Goal: Information Seeking & Learning: Find contact information

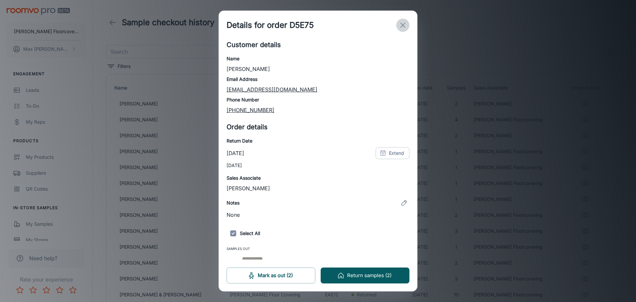
click at [403, 25] on line "exit" at bounding box center [402, 25] width 5 height 5
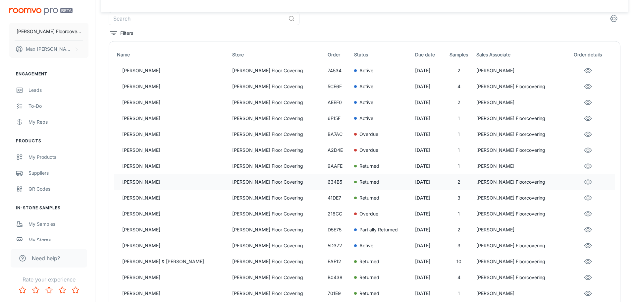
scroll to position [66, 0]
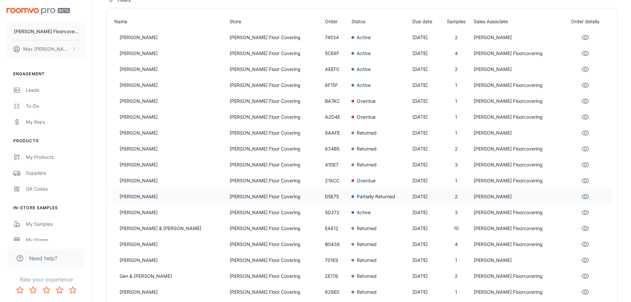
click at [151, 193] on p "[PERSON_NAME]" at bounding box center [172, 196] width 105 height 7
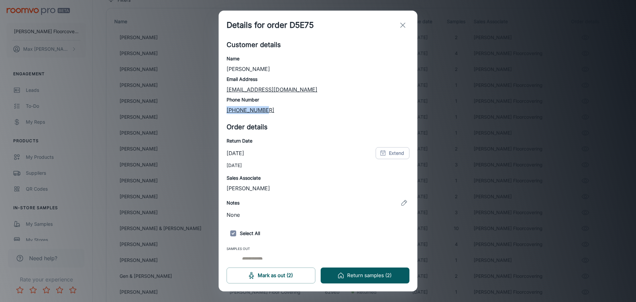
drag, startPoint x: 269, startPoint y: 114, endPoint x: 226, endPoint y: 113, distance: 43.1
click at [226, 113] on div "Customer details Name [PERSON_NAME] Email Address [EMAIL_ADDRESS][DOMAIN_NAME] …" at bounding box center [318, 150] width 199 height 220
copy link "[PHONE_NUMBER]"
click at [354, 101] on h6 "Phone Number" at bounding box center [318, 99] width 183 height 7
drag, startPoint x: 287, startPoint y: 90, endPoint x: 215, endPoint y: 89, distance: 72.2
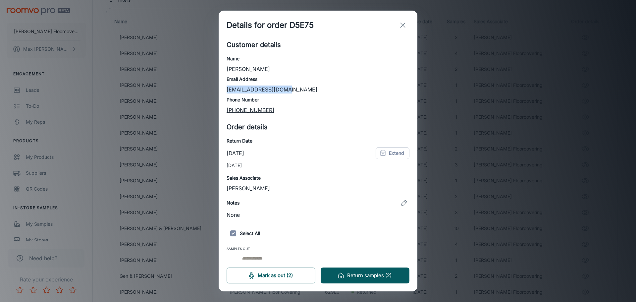
click at [215, 89] on div "Details for order D5E75 Customer details Name [PERSON_NAME] Email Address [EMAI…" at bounding box center [318, 151] width 636 height 302
copy link "[EMAIL_ADDRESS][DOMAIN_NAME]"
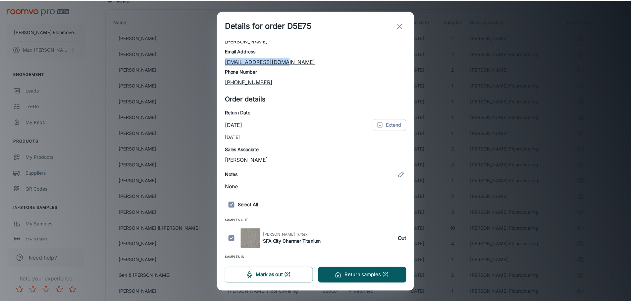
scroll to position [55, 0]
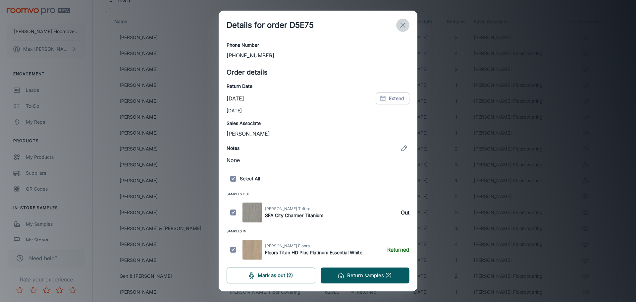
click at [399, 25] on icon "exit" at bounding box center [403, 25] width 8 height 8
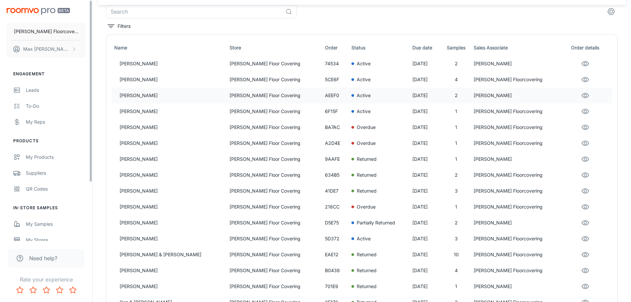
scroll to position [0, 0]
